Goal: Find specific fact: Find contact information

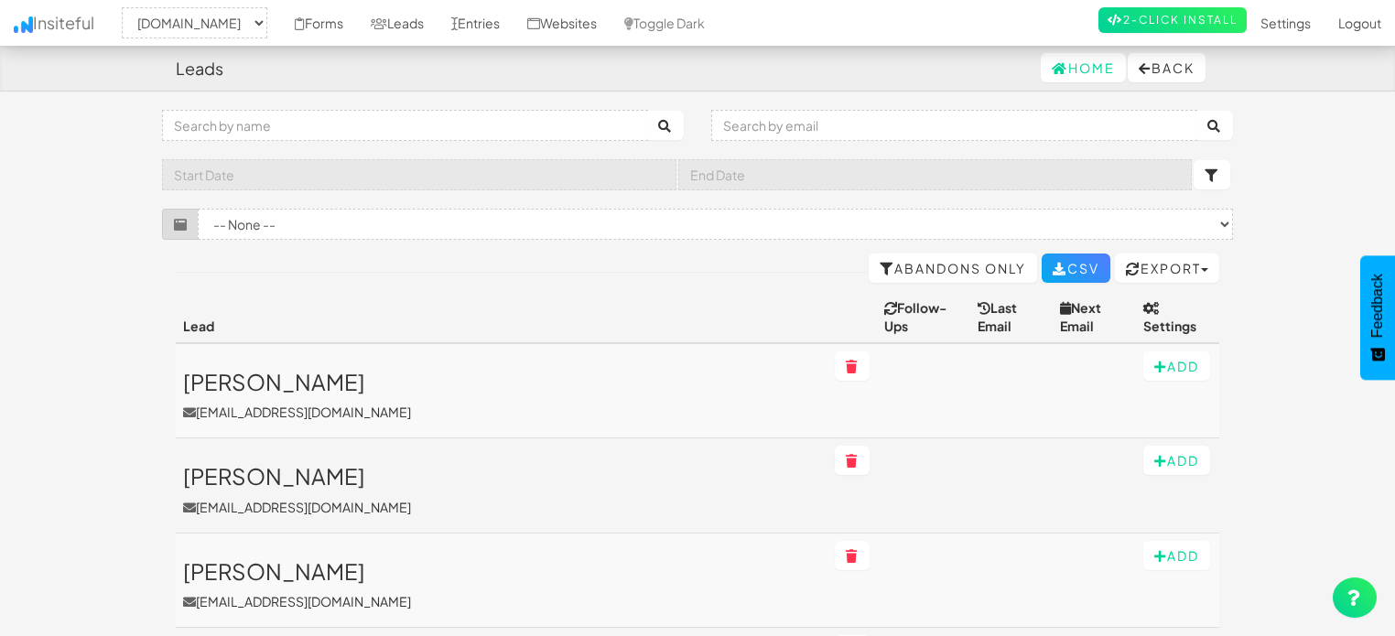
select select "1505"
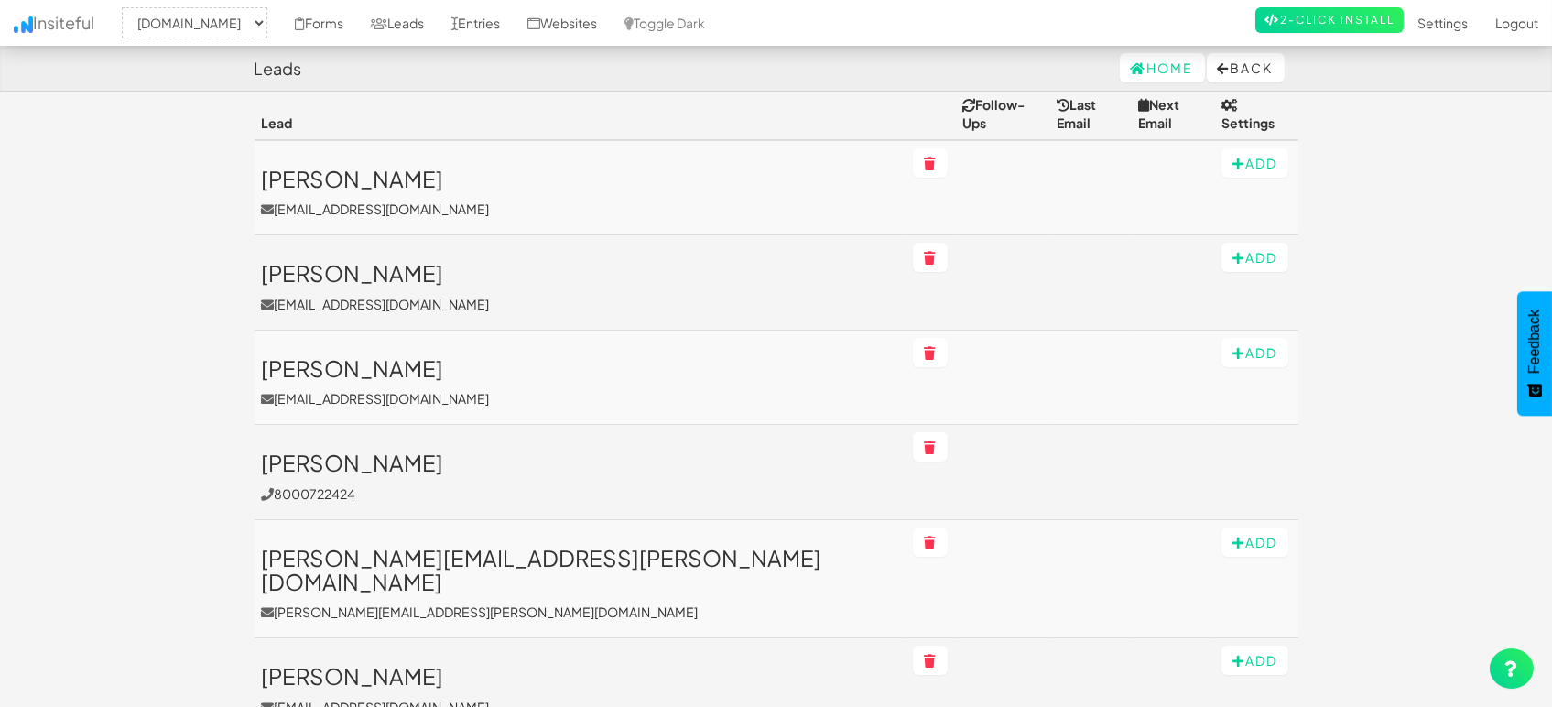
scroll to position [102, 0]
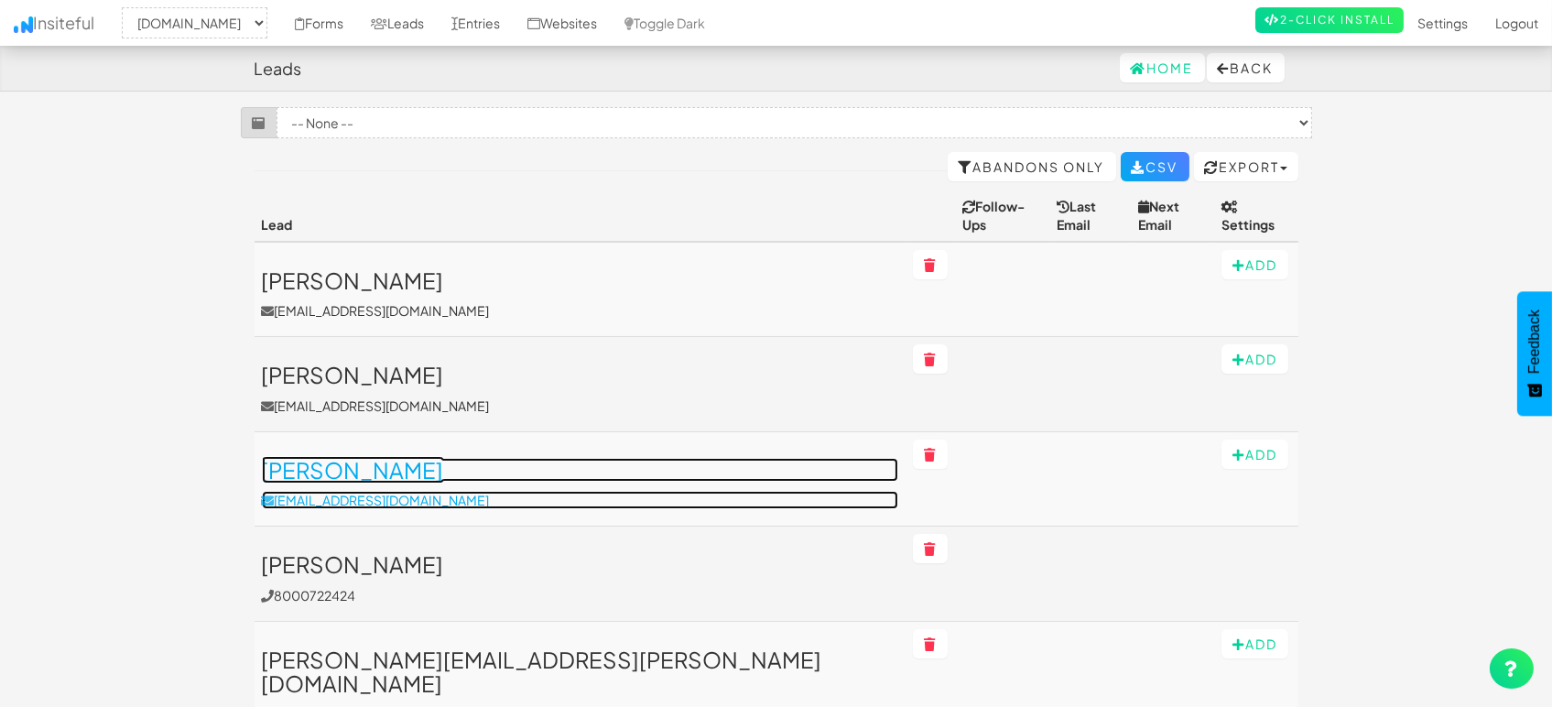
click at [385, 464] on link "Randy T Carey randycarey@hotmail.com" at bounding box center [580, 483] width 637 height 51
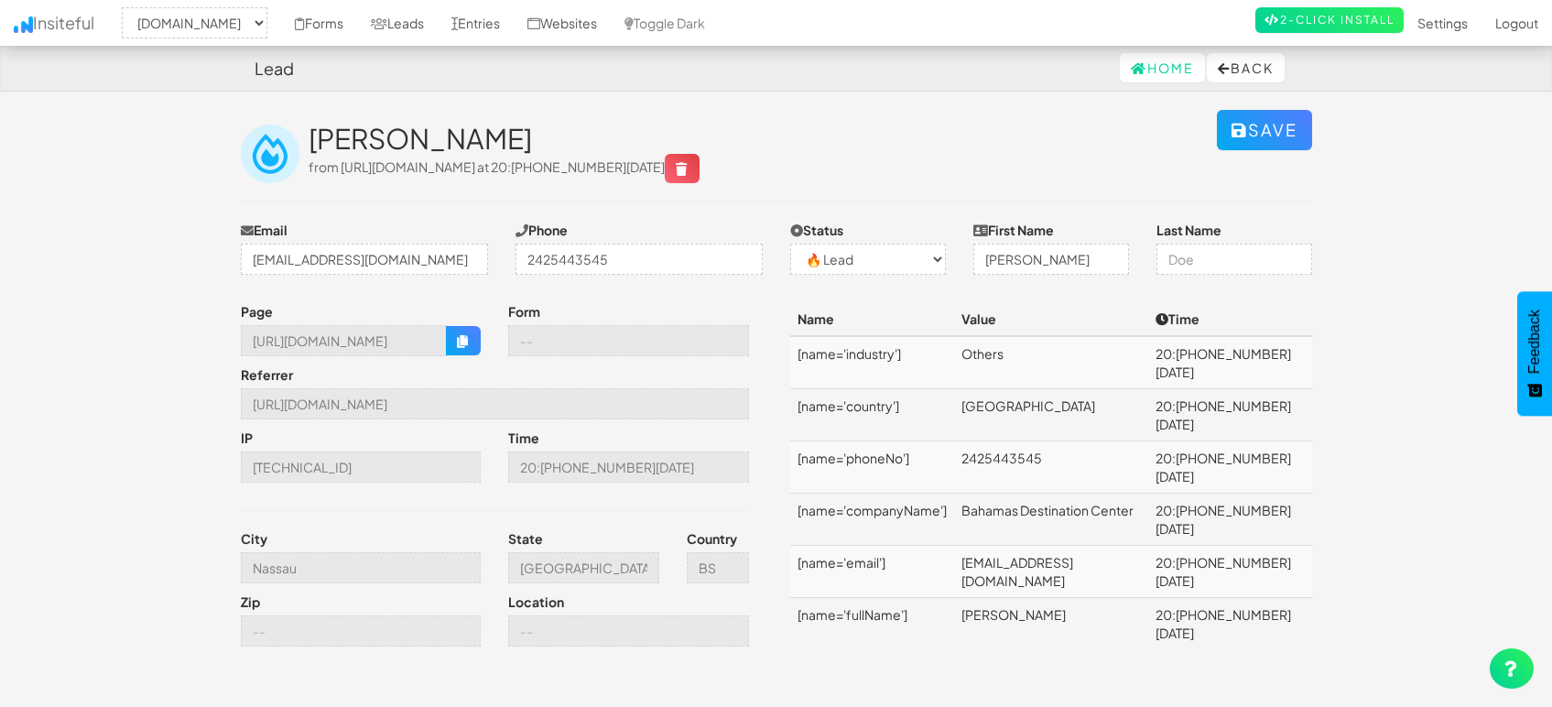
select select "1505"
select select "0"
drag, startPoint x: 1025, startPoint y: 521, endPoint x: 1121, endPoint y: 520, distance: 96.1
click at [1121, 598] on td "[PERSON_NAME]" at bounding box center [1051, 624] width 195 height 52
copy td "T Carey"
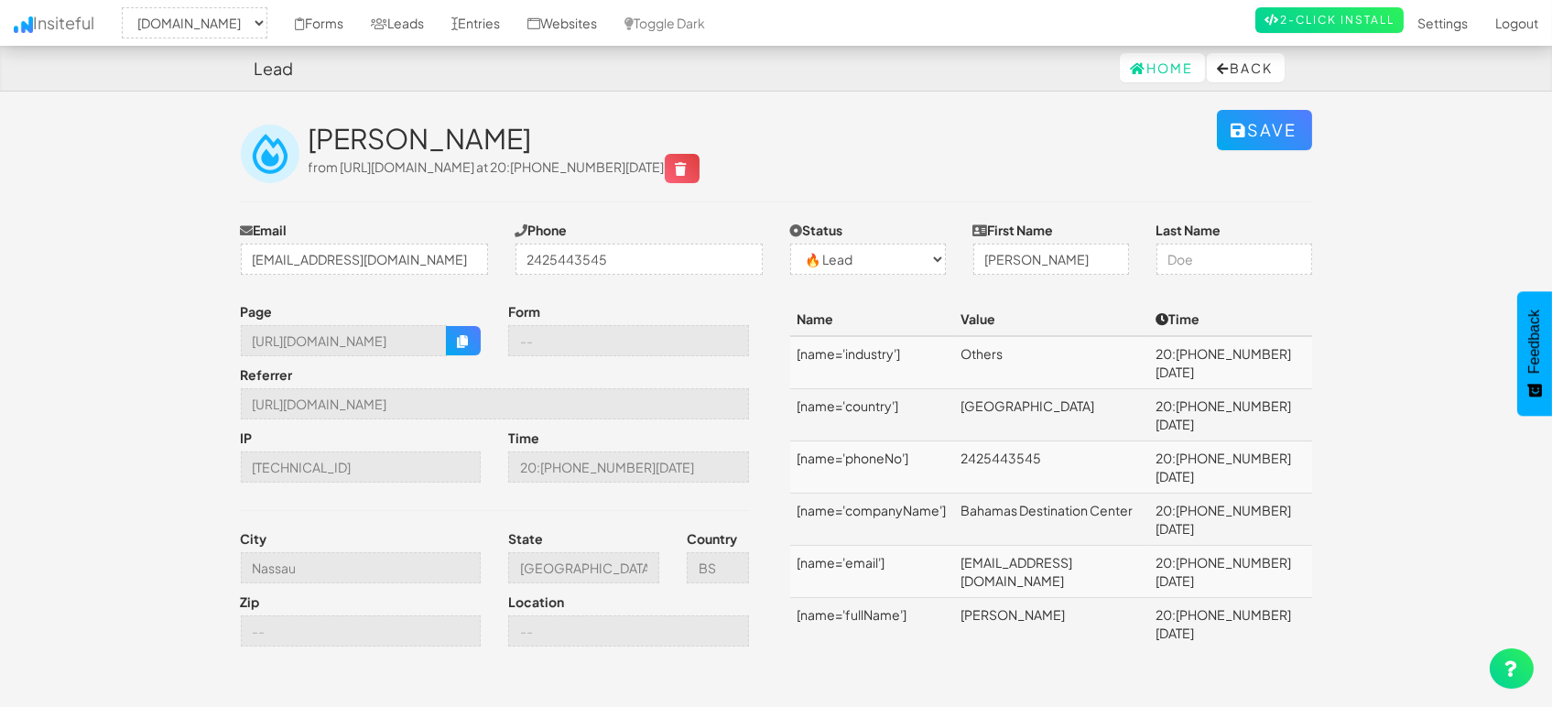
click at [1030, 493] on td "Bahamas Destination Center" at bounding box center [1051, 519] width 195 height 52
copy td "Bahamas Destination Center"
click at [1006, 441] on td "2425443545" at bounding box center [1051, 467] width 195 height 52
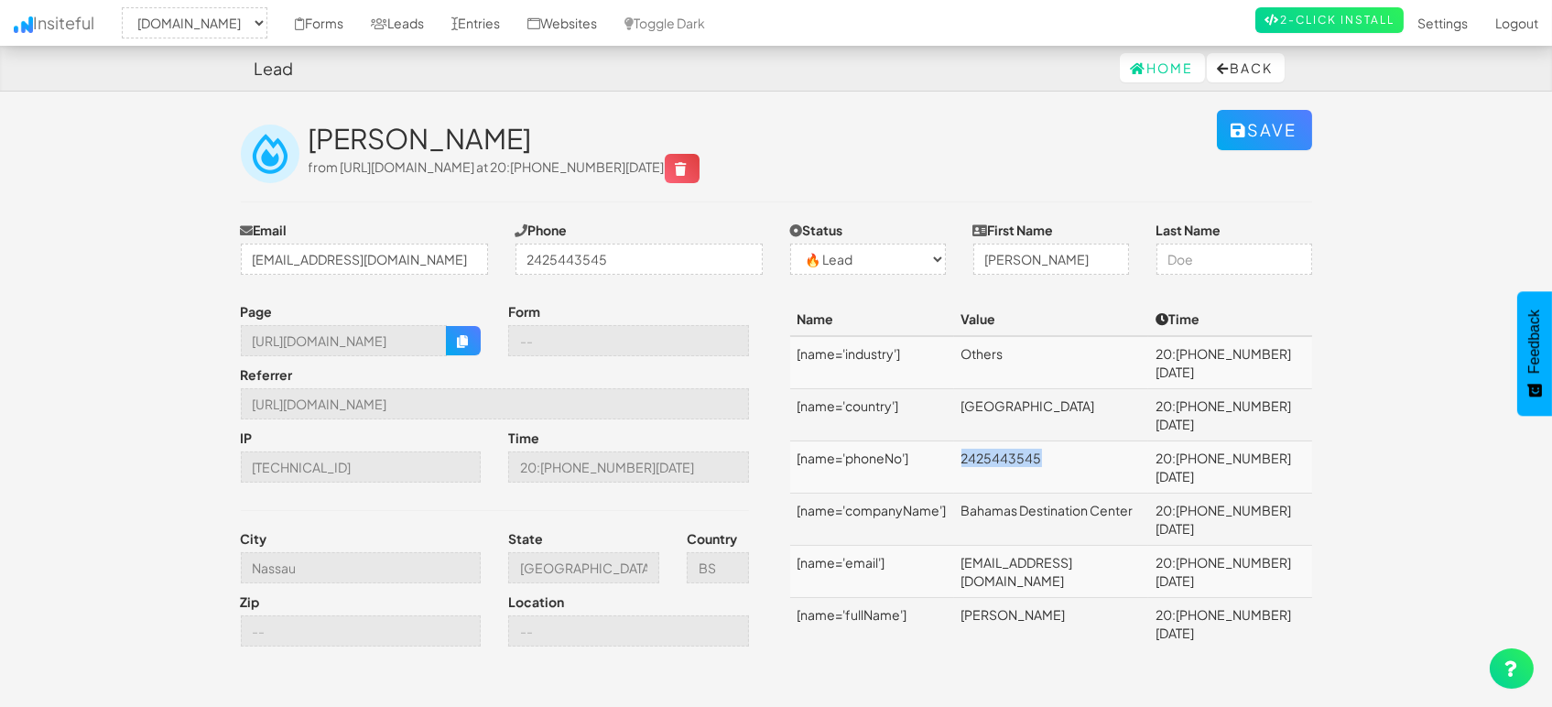
click at [1006, 441] on td "2425443545" at bounding box center [1051, 467] width 195 height 52
copy td "2425443545"
click at [1038, 493] on td "Bahamas Destination Center" at bounding box center [1051, 519] width 195 height 52
click at [1042, 546] on td "[EMAIL_ADDRESS][DOMAIN_NAME]" at bounding box center [1051, 572] width 195 height 52
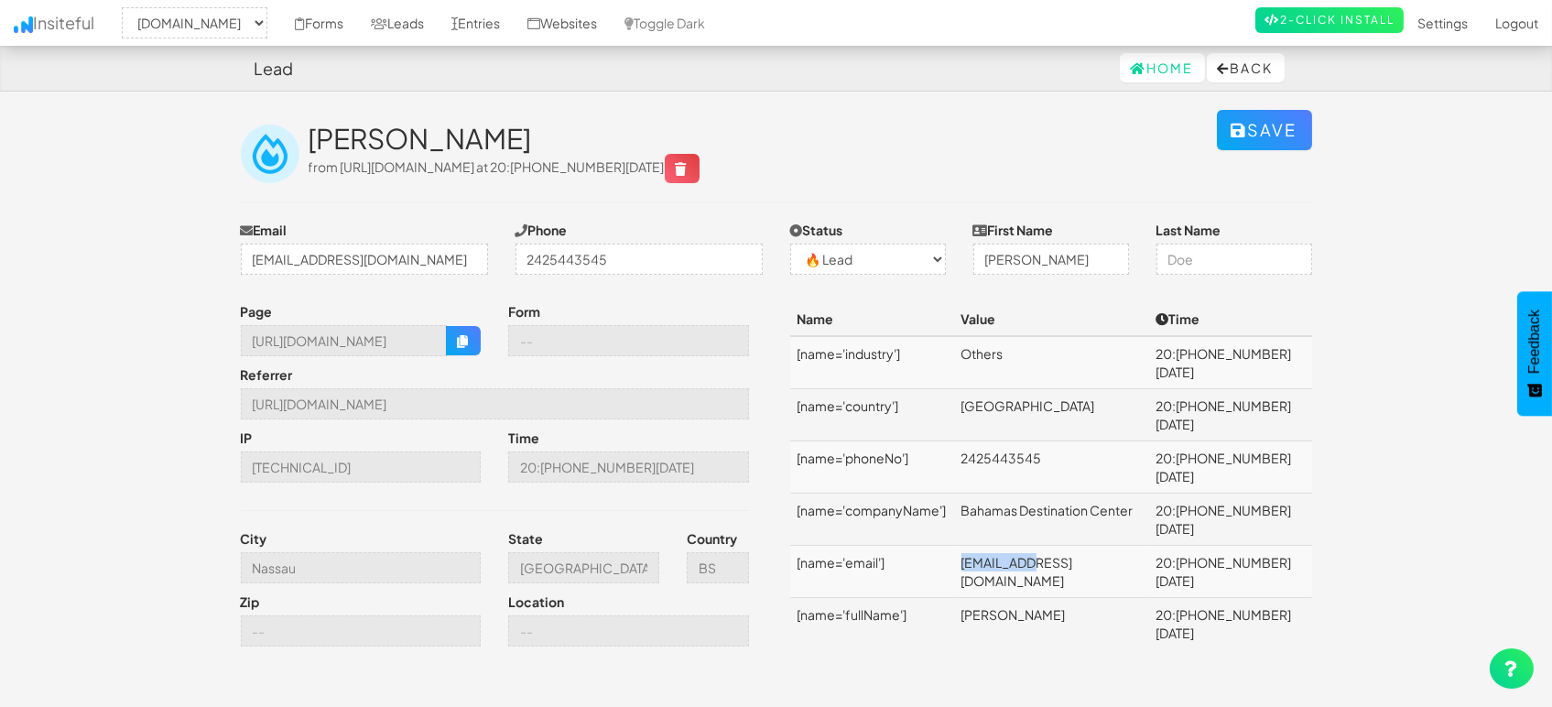
click at [1042, 546] on td "[EMAIL_ADDRESS][DOMAIN_NAME]" at bounding box center [1051, 572] width 195 height 52
copy td "[EMAIL_ADDRESS][DOMAIN_NAME]"
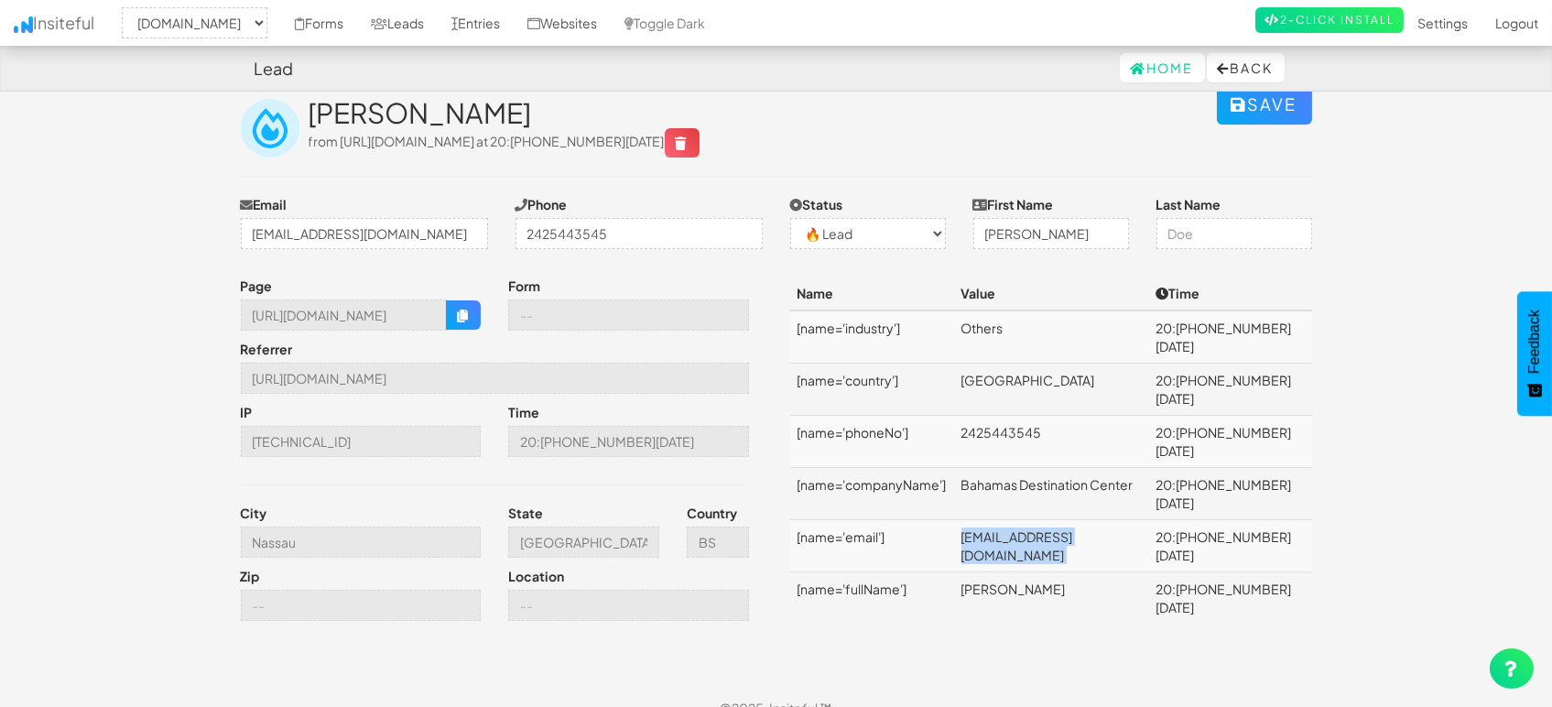
scroll to position [49, 0]
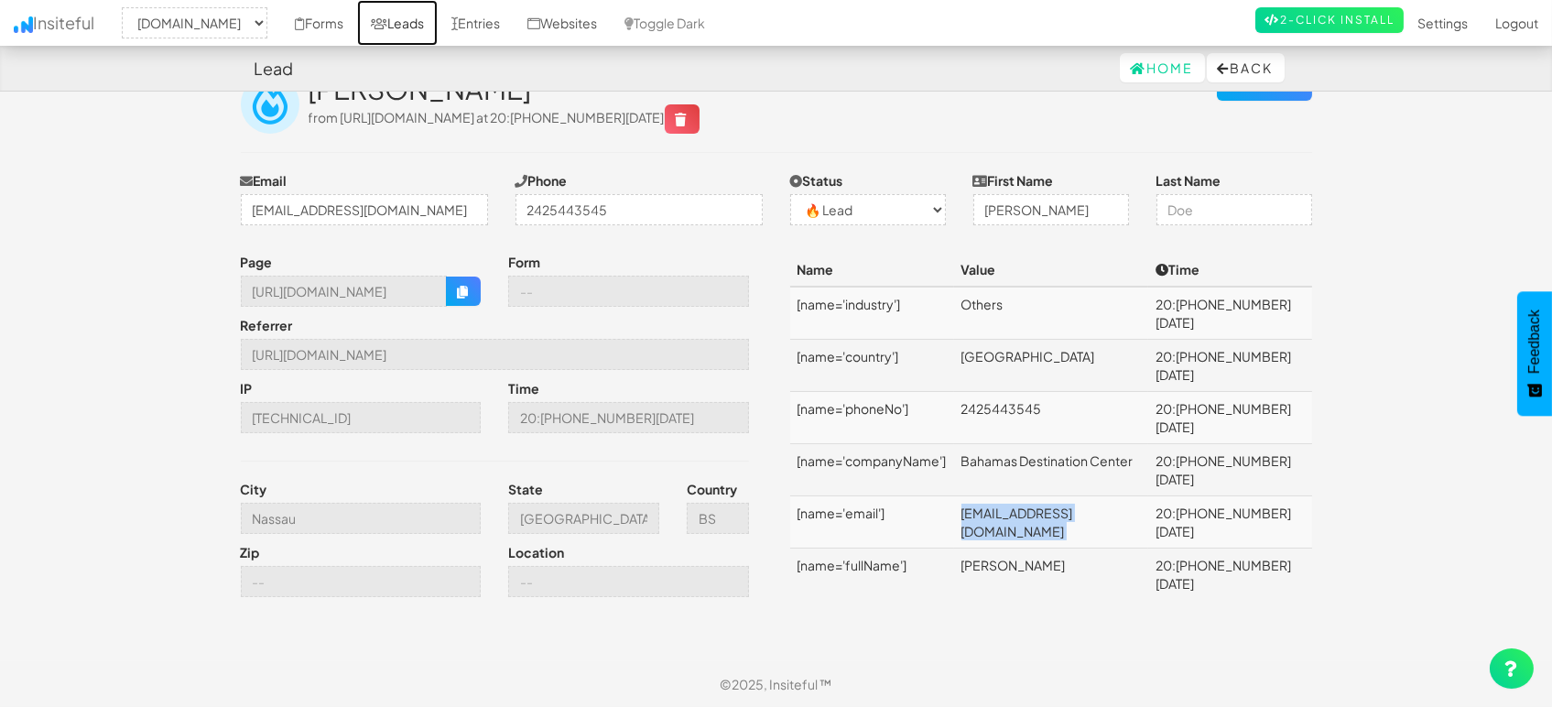
click at [408, 11] on link "Leads" at bounding box center [397, 23] width 81 height 46
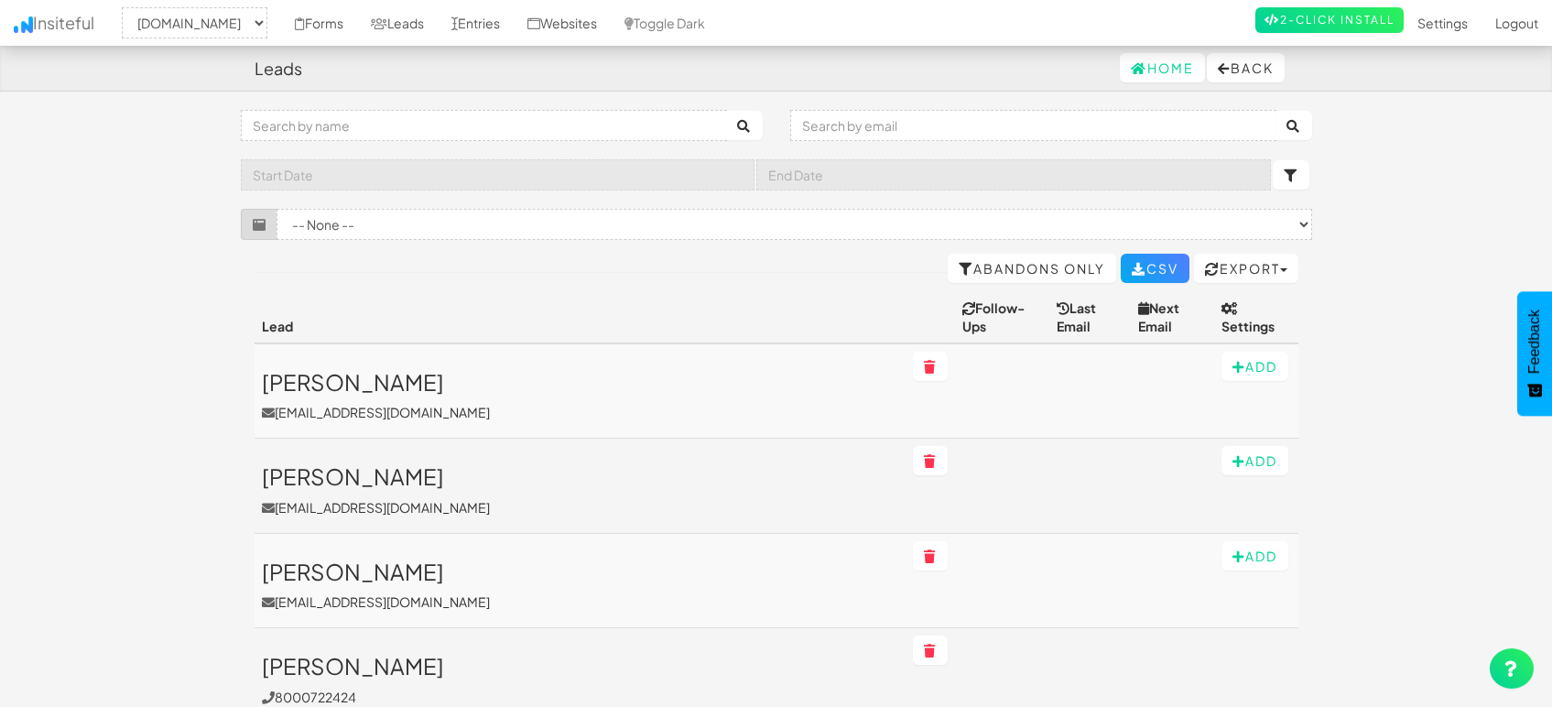
select select "1505"
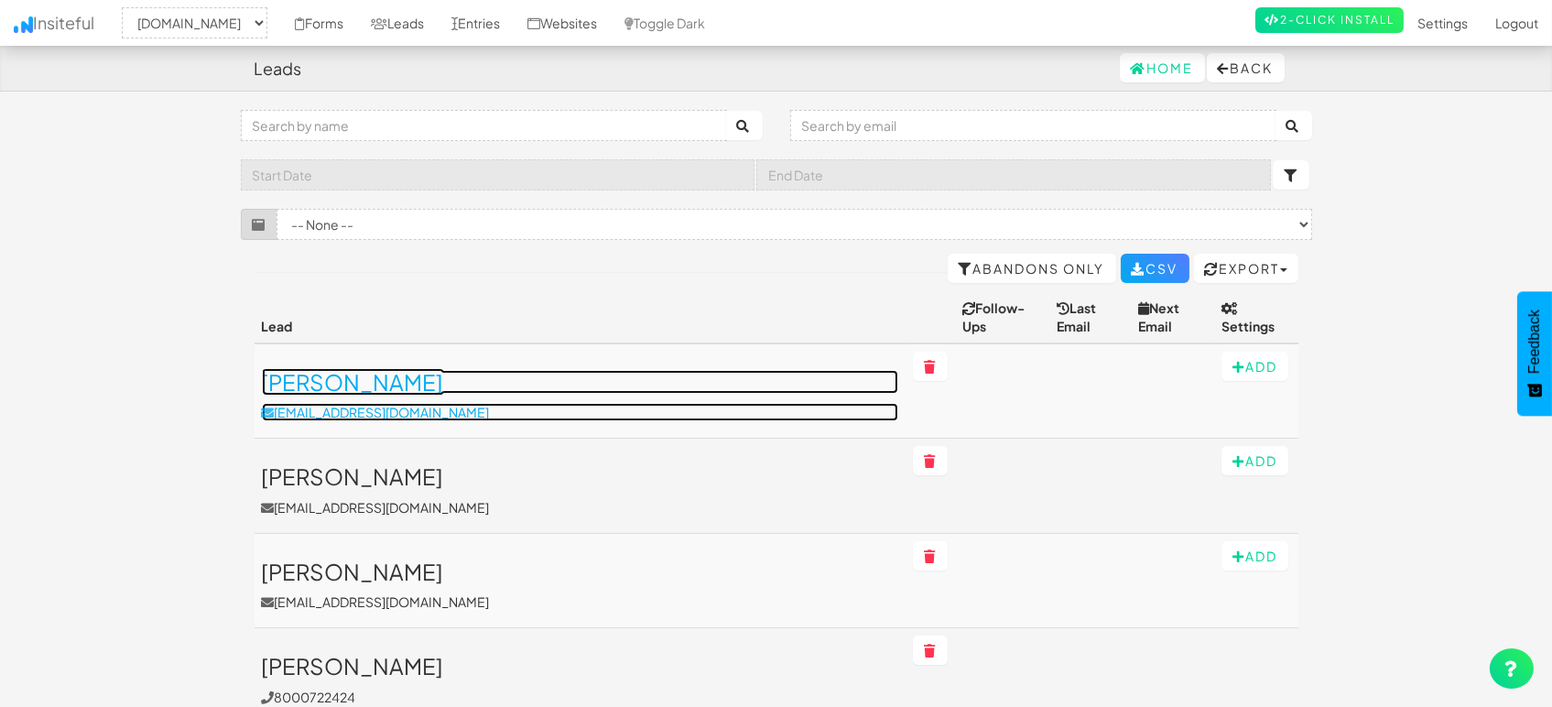
click at [374, 370] on h3 "[PERSON_NAME]" at bounding box center [580, 382] width 637 height 24
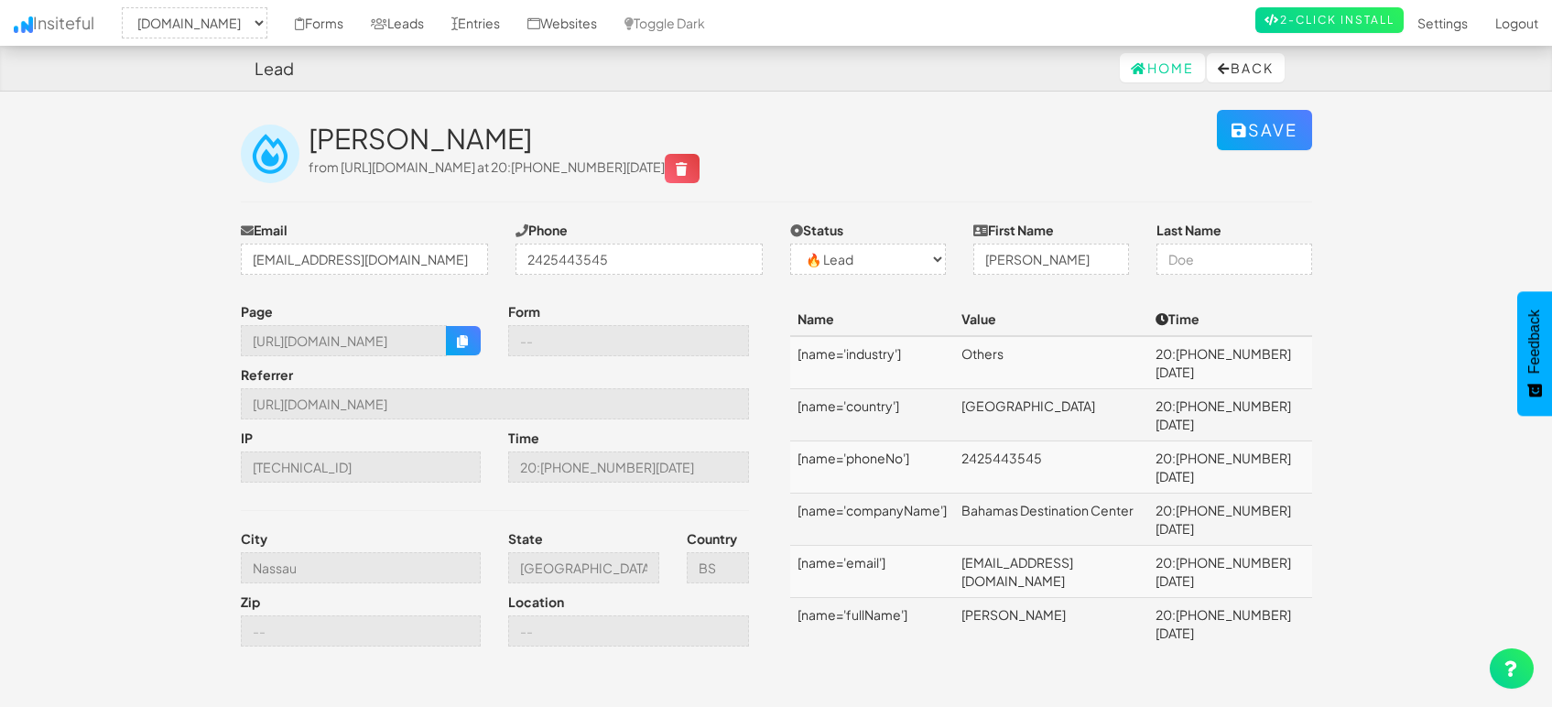
select select "1505"
select select "0"
click at [425, 8] on link "Leads" at bounding box center [397, 23] width 81 height 46
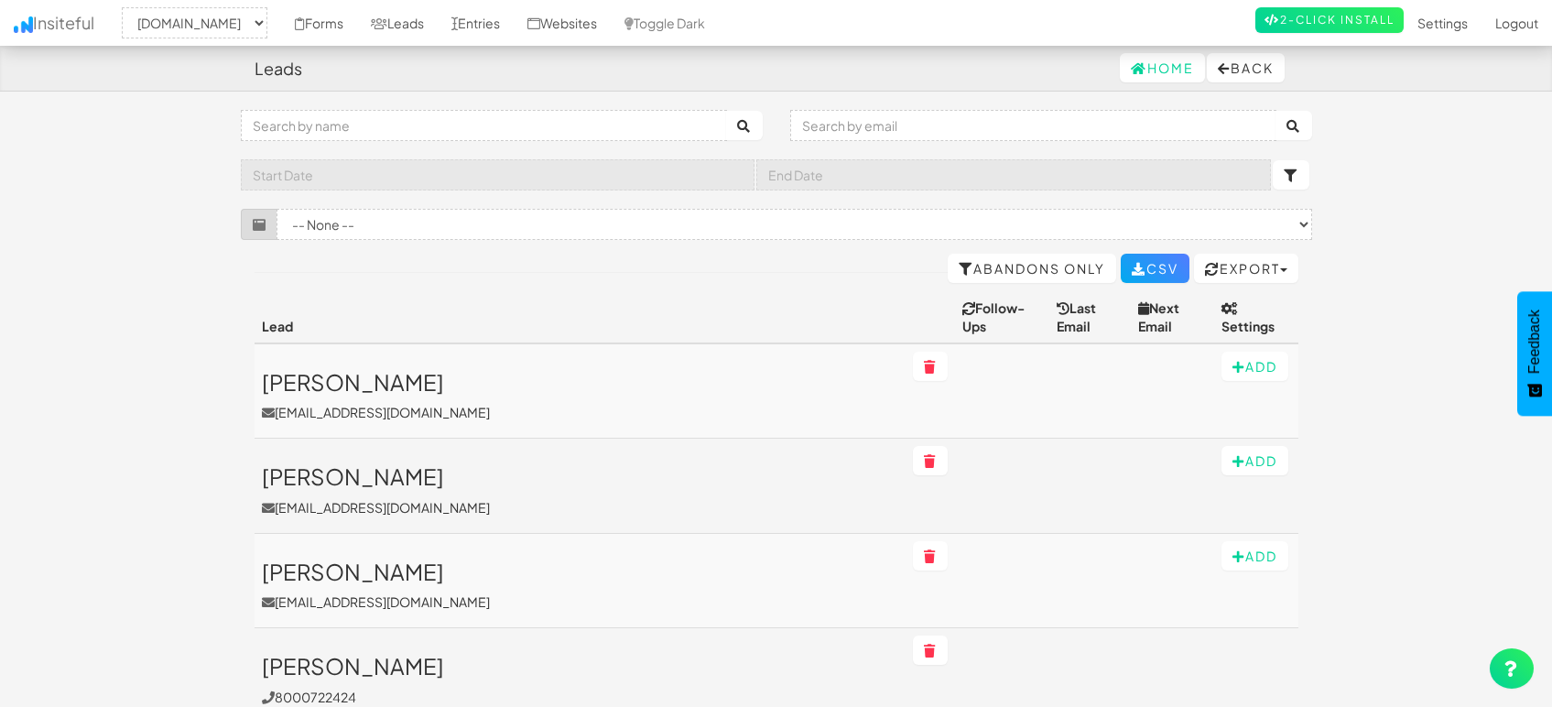
select select "1505"
click at [493, 27] on link "Entries" at bounding box center [476, 23] width 76 height 46
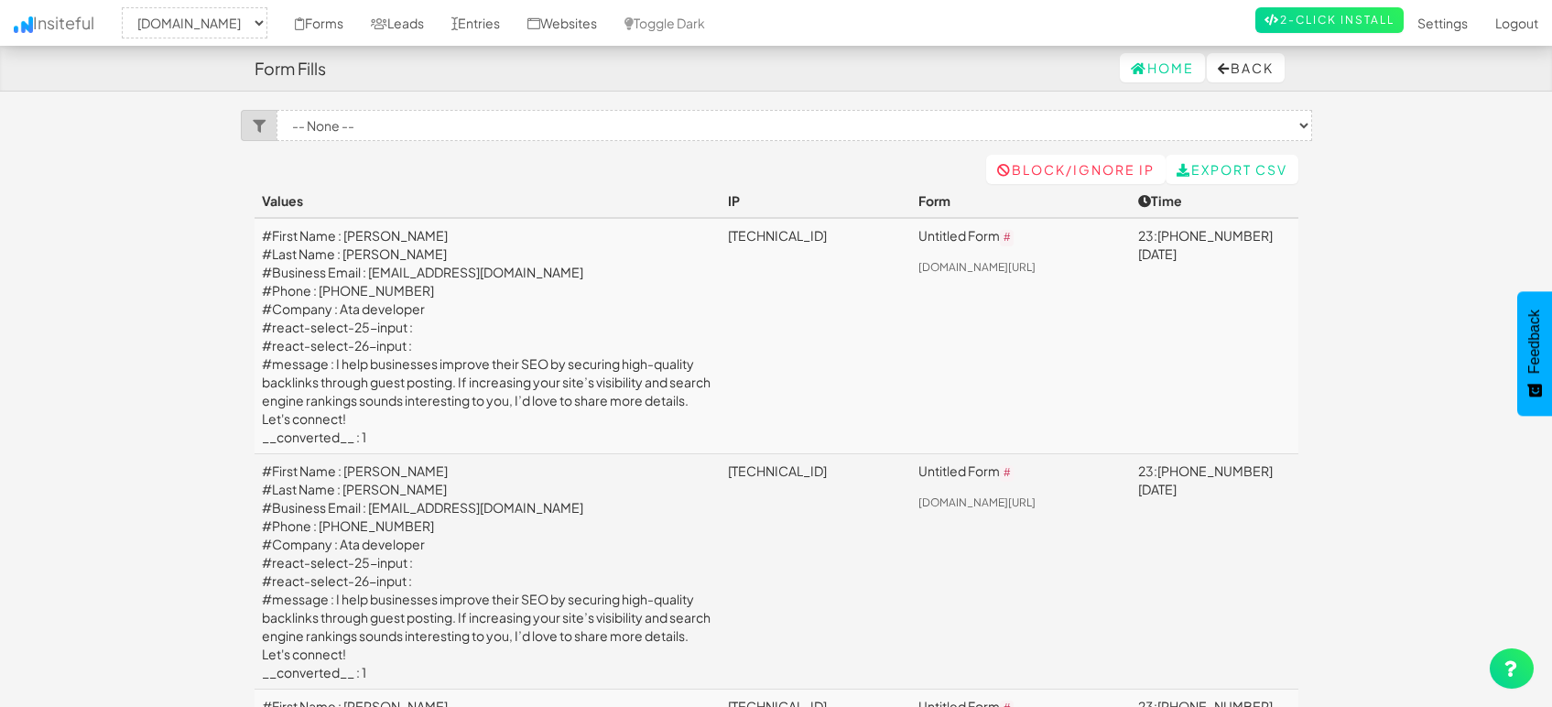
select select "1505"
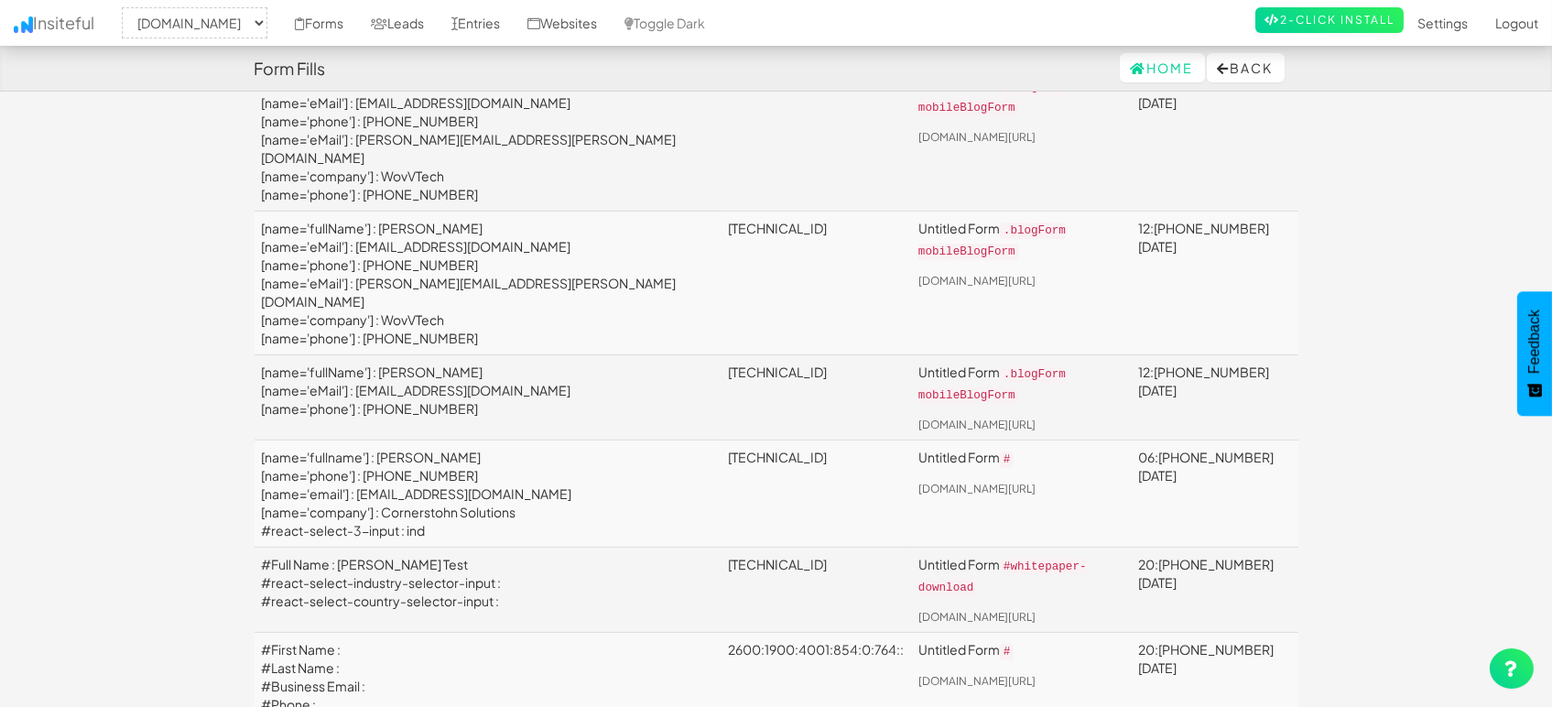
scroll to position [1424, 0]
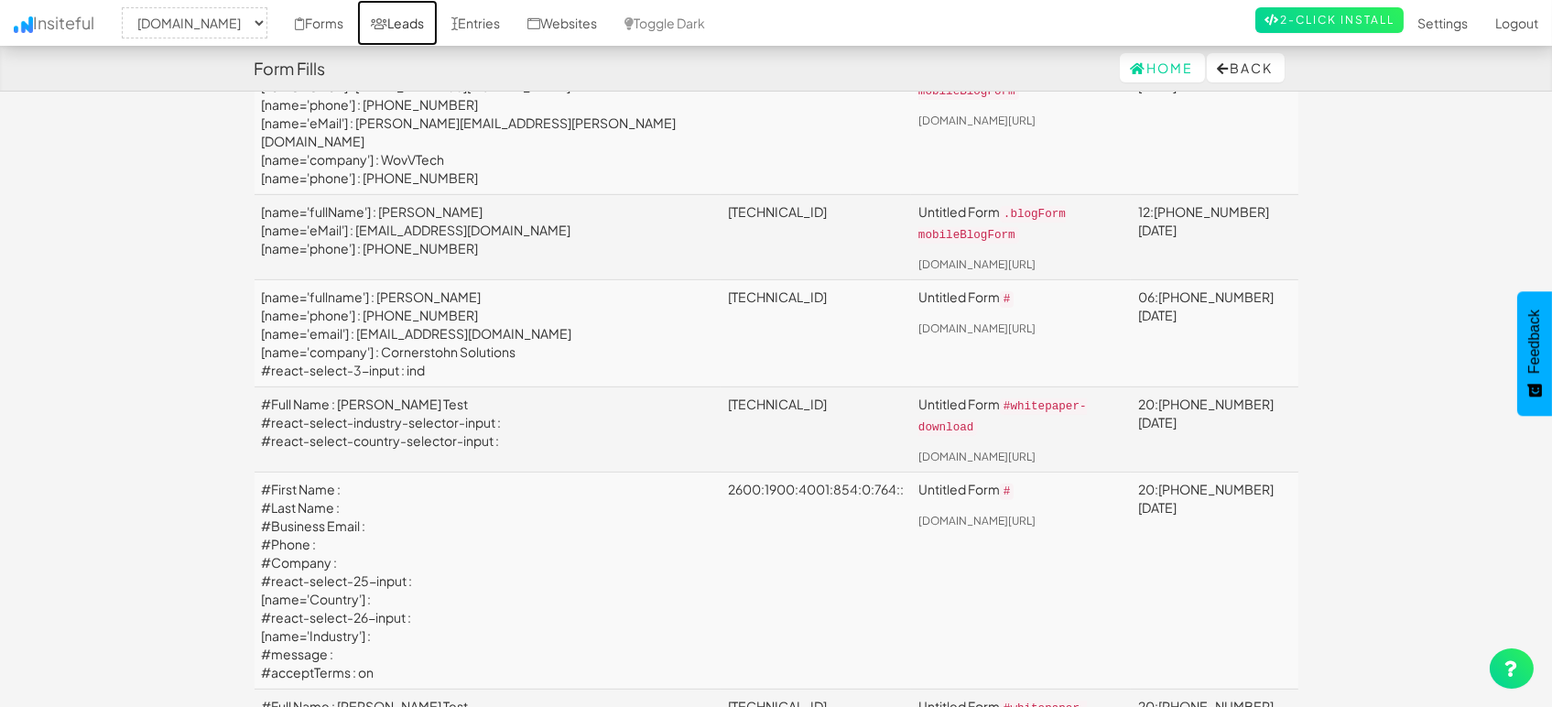
click at [414, 20] on link "Leads" at bounding box center [397, 23] width 81 height 46
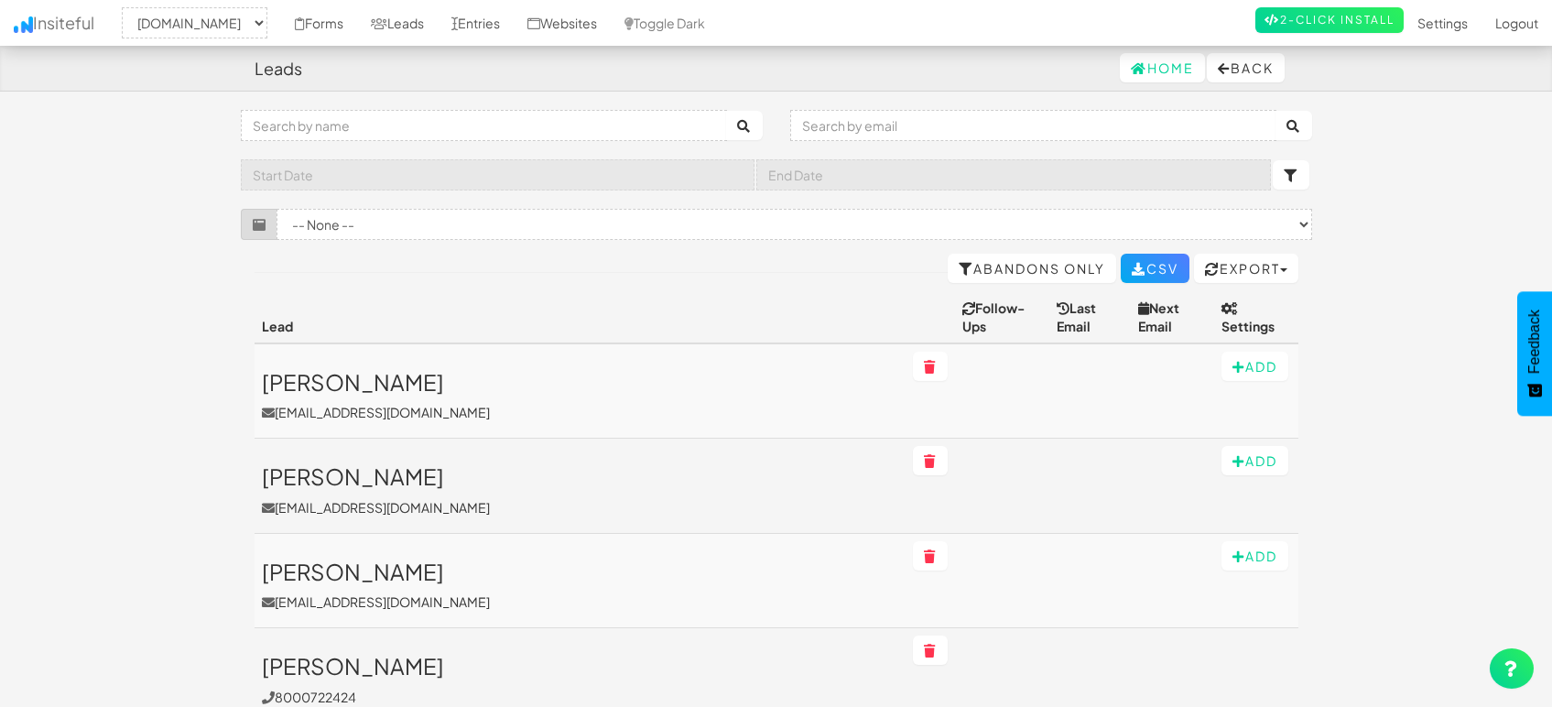
select select "1505"
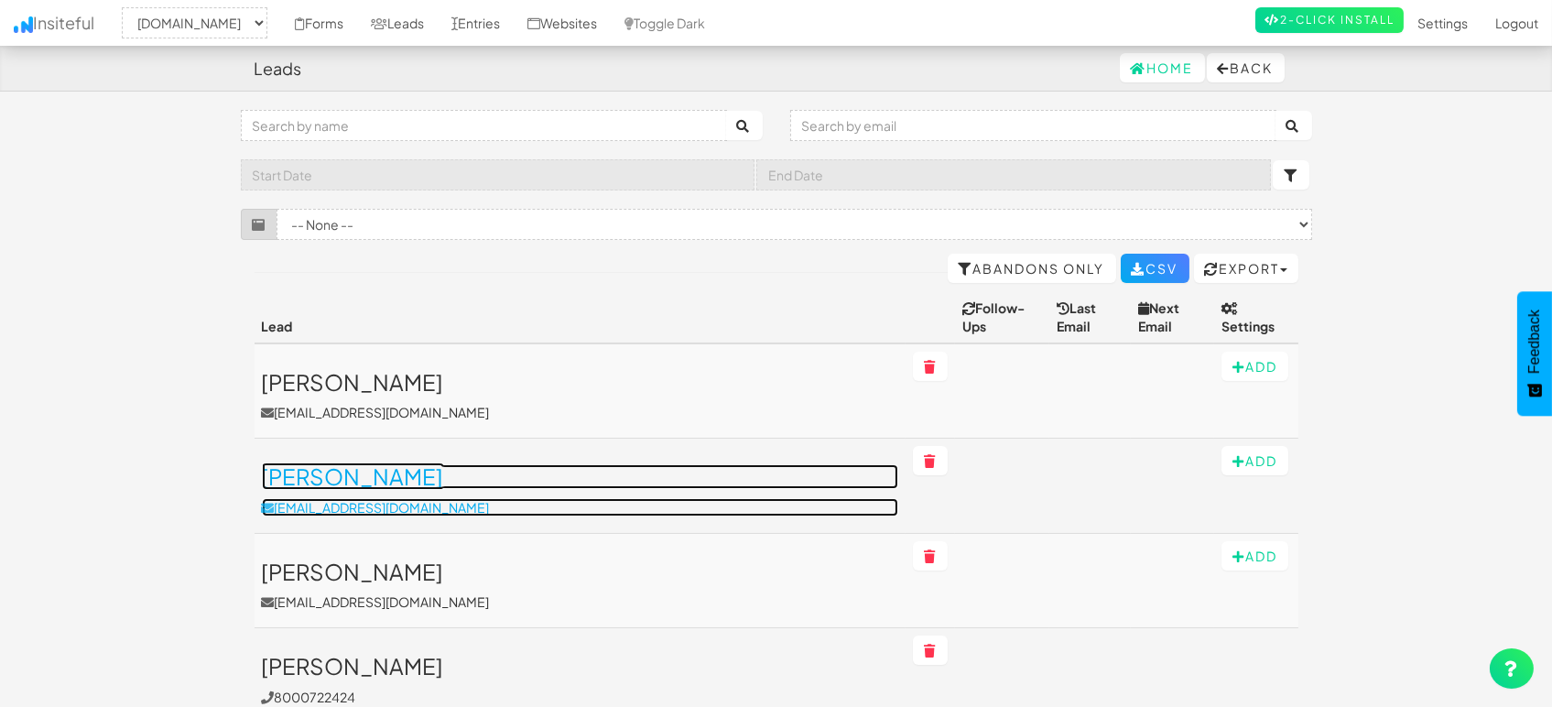
click at [384, 468] on h3 "[PERSON_NAME]" at bounding box center [580, 476] width 637 height 24
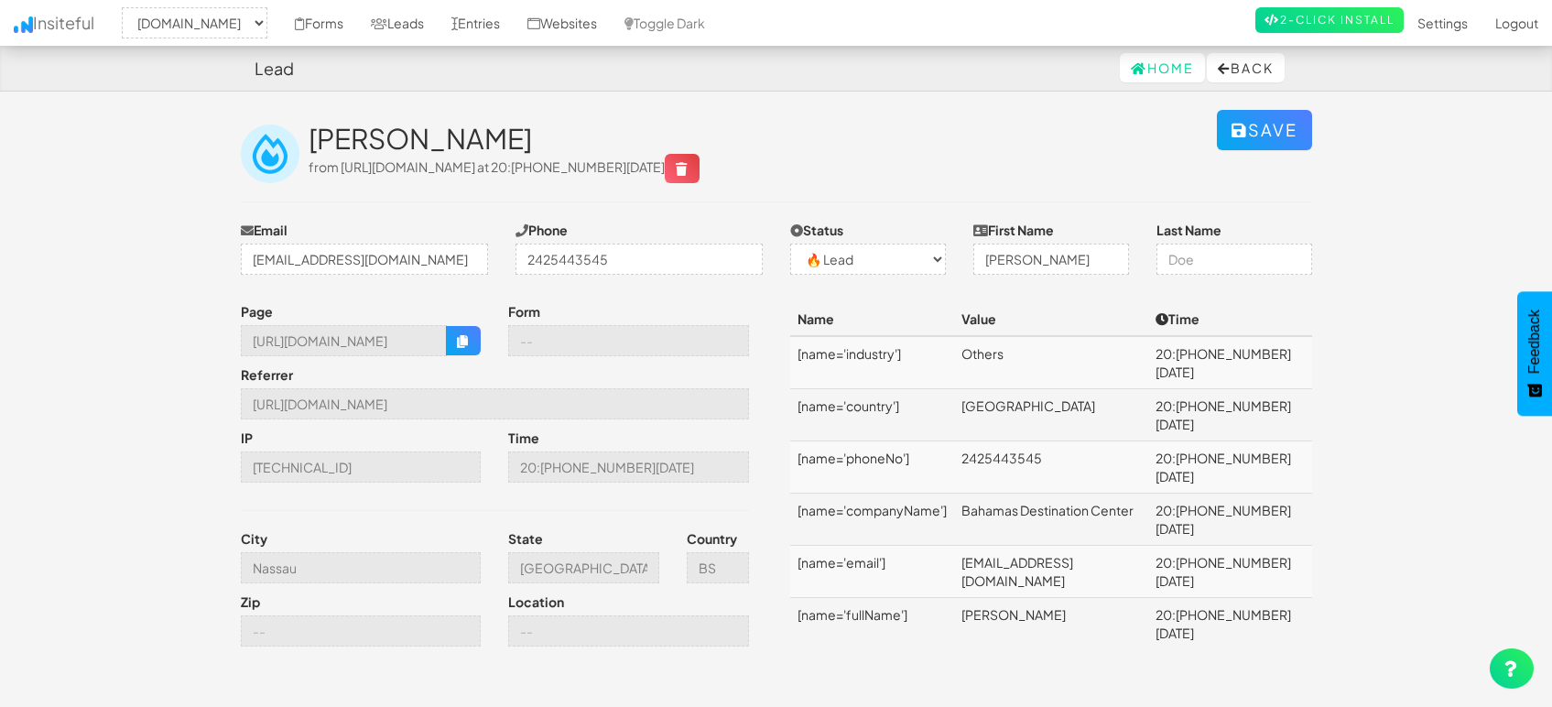
select select "1505"
select select "0"
click at [404, 13] on link "Leads" at bounding box center [397, 23] width 81 height 46
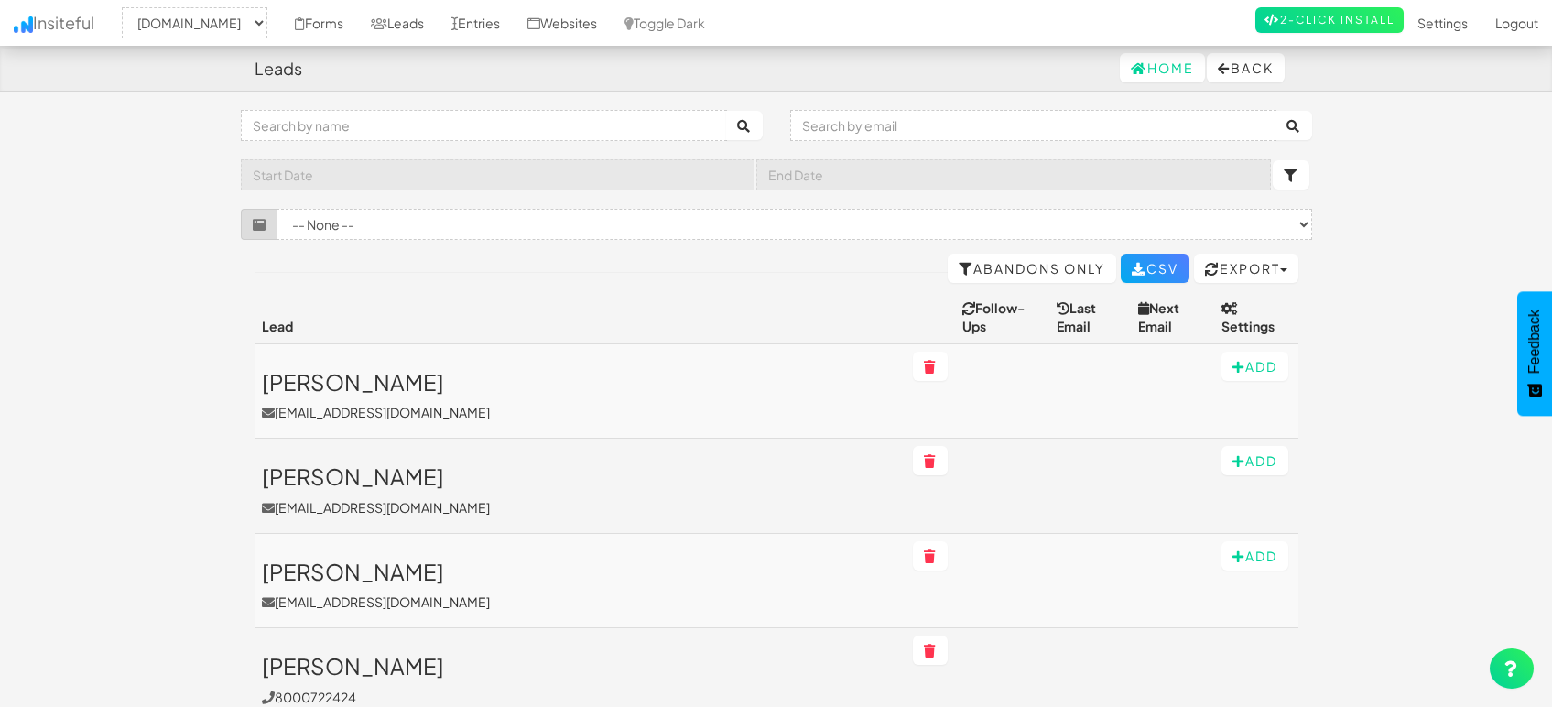
select select "1505"
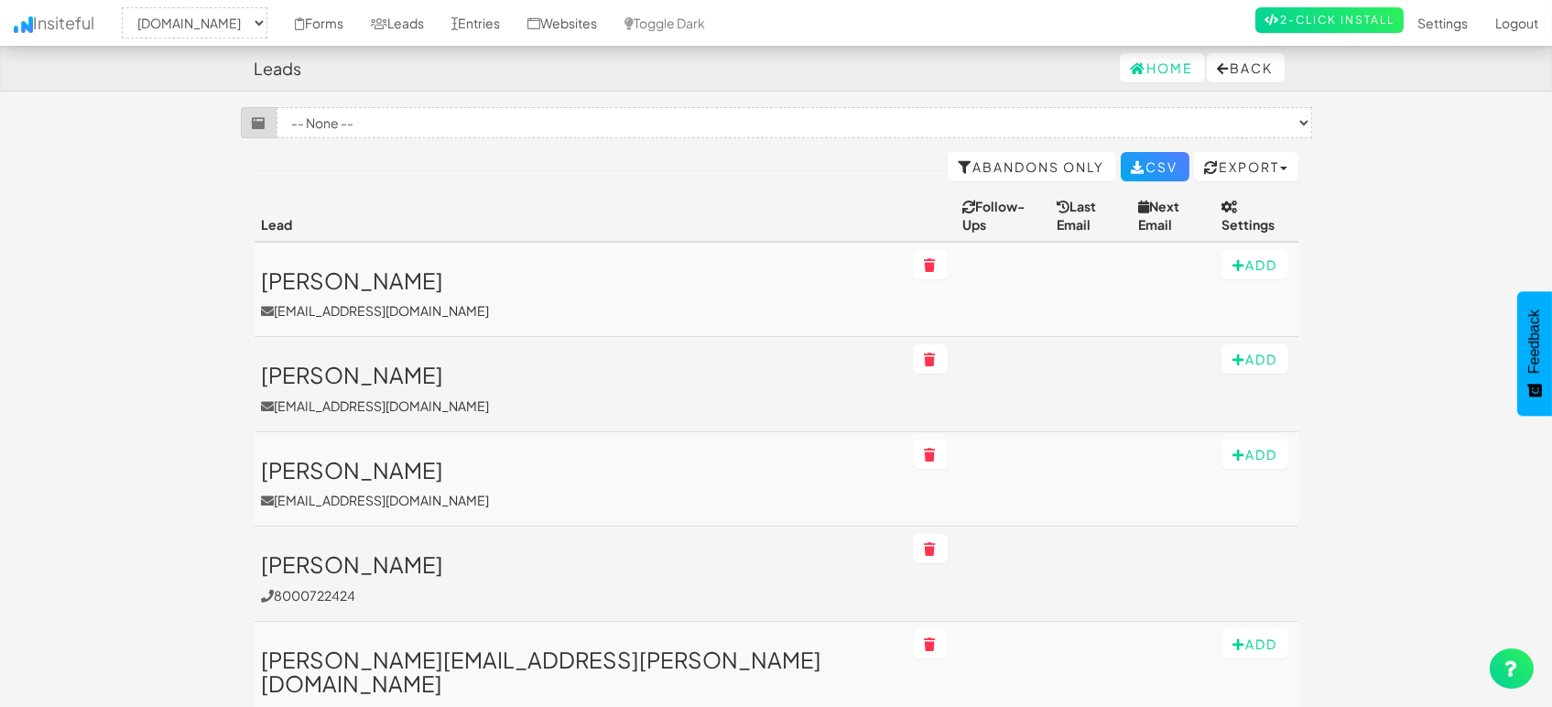
scroll to position [203, 0]
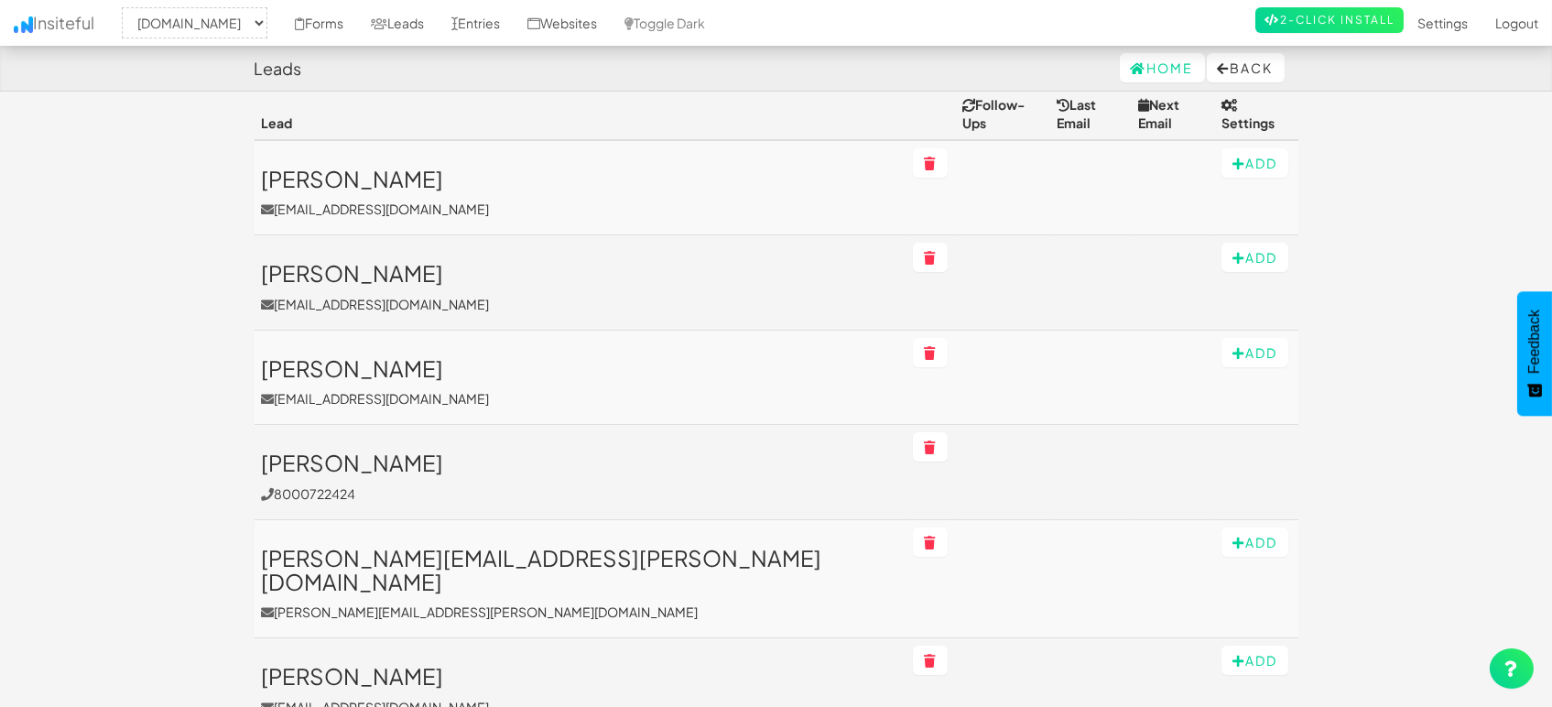
click at [359, 330] on td "Randy T Carey randycarey@hotmail.com" at bounding box center [581, 377] width 652 height 94
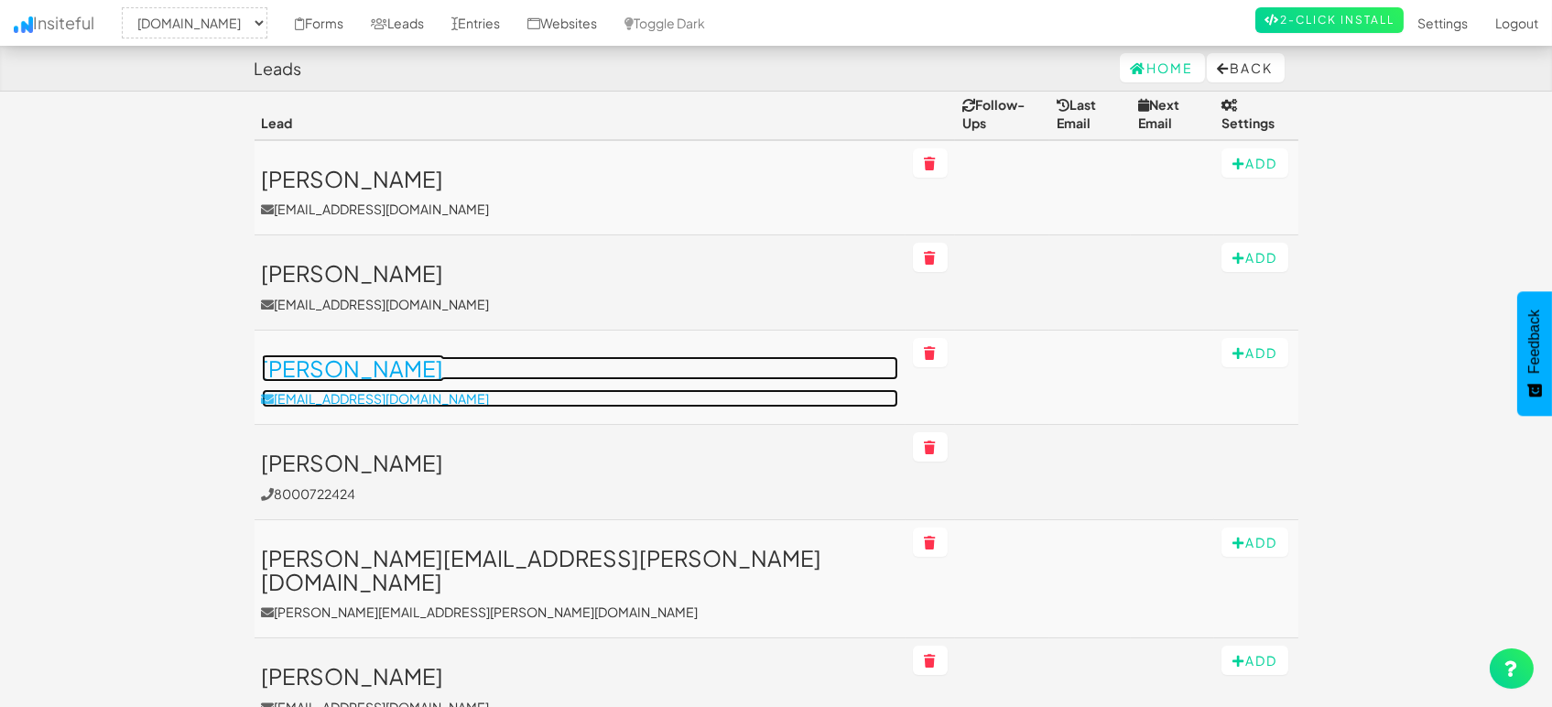
click at [358, 356] on h3 "[PERSON_NAME]" at bounding box center [580, 368] width 637 height 24
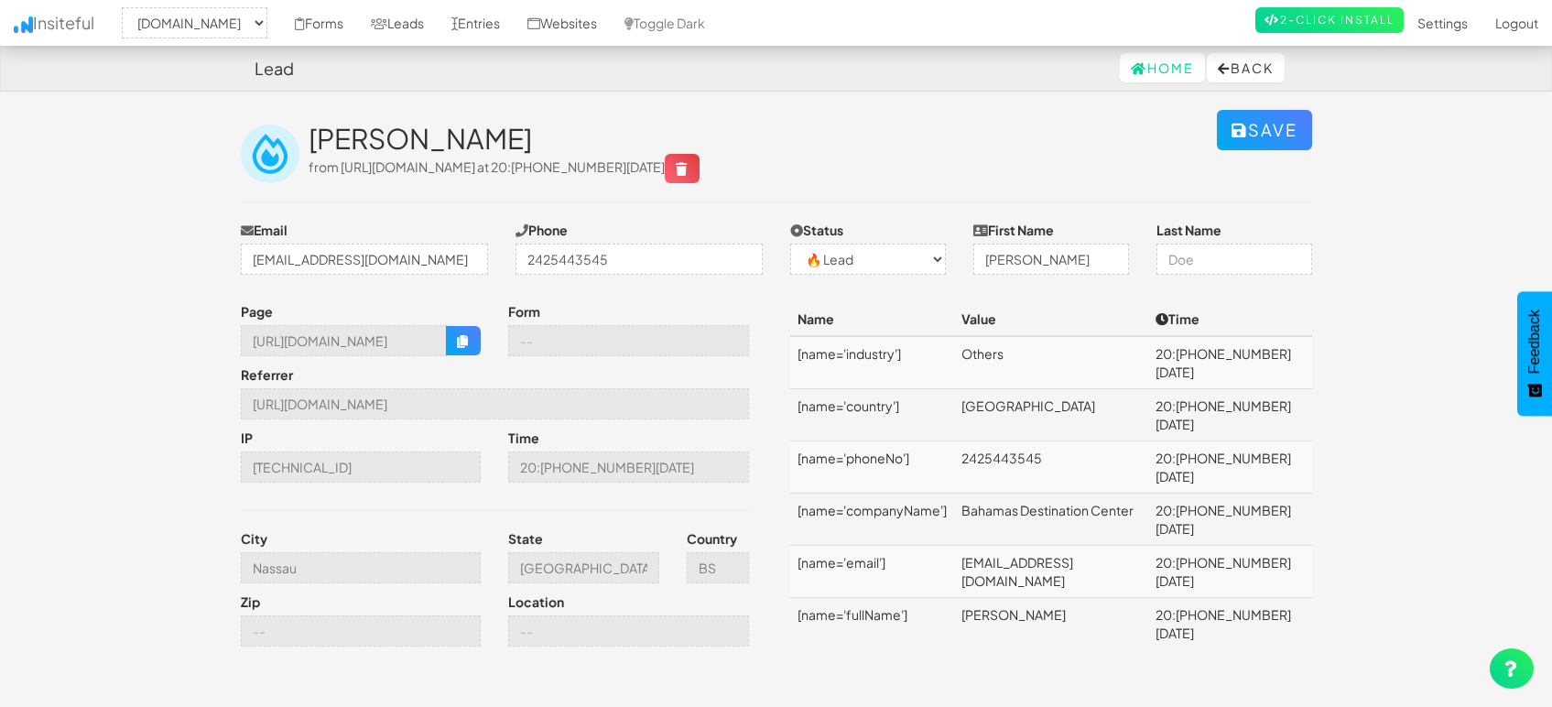
select select "1505"
select select "0"
click at [461, 336] on icon "button" at bounding box center [463, 341] width 13 height 13
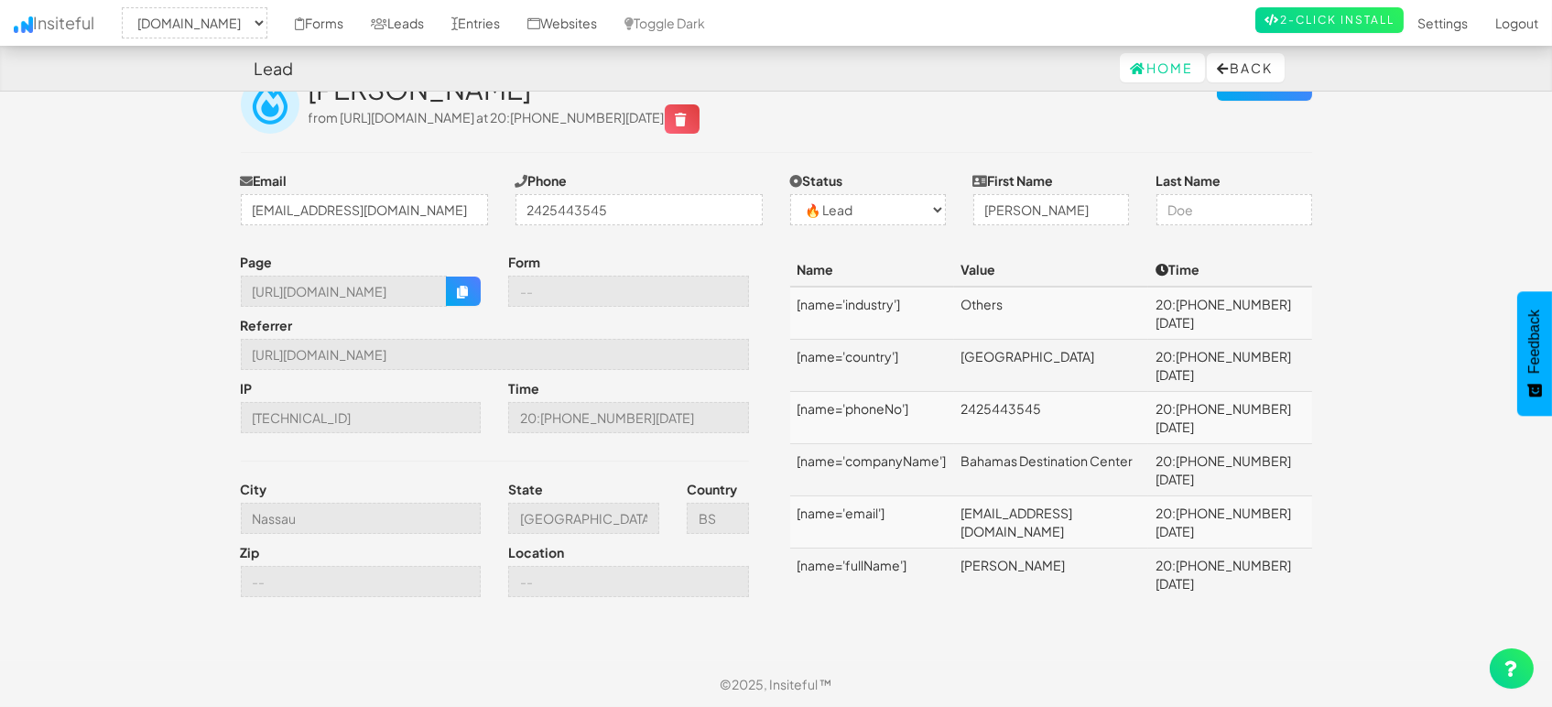
click at [1049, 496] on td "[EMAIL_ADDRESS][DOMAIN_NAME]" at bounding box center [1051, 522] width 195 height 52
copy td "[EMAIL_ADDRESS][DOMAIN_NAME]"
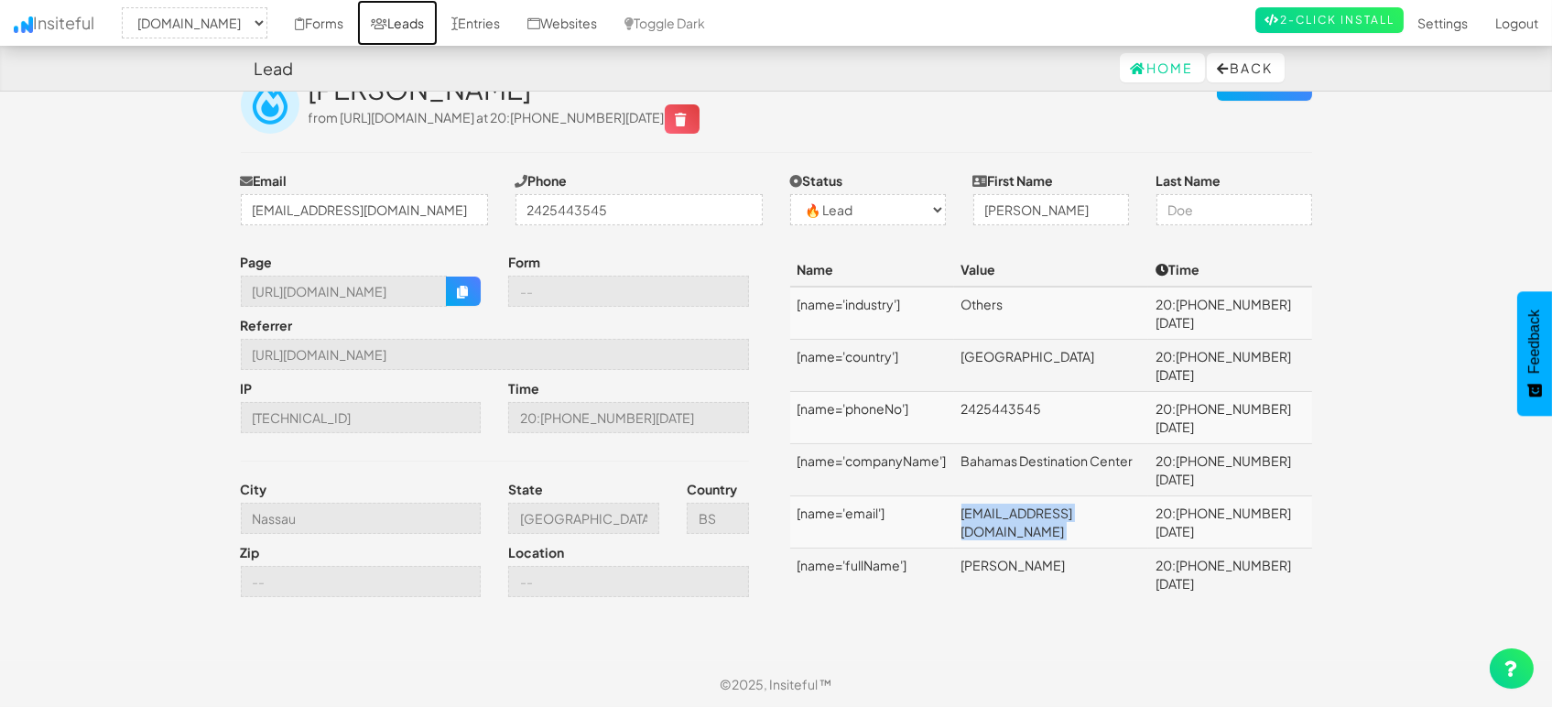
click at [394, 23] on link "Leads" at bounding box center [397, 23] width 81 height 46
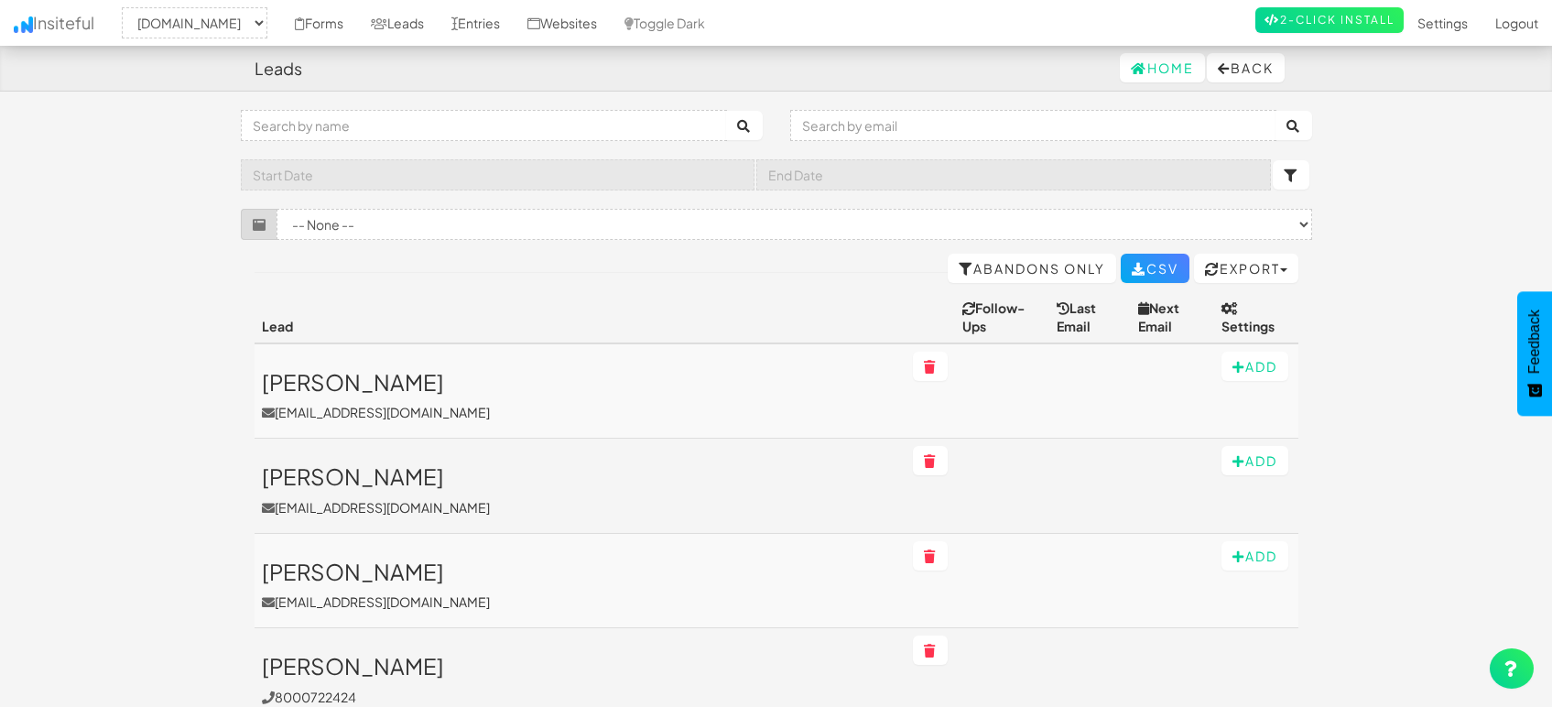
select select "1505"
